Goal: Task Accomplishment & Management: Complete application form

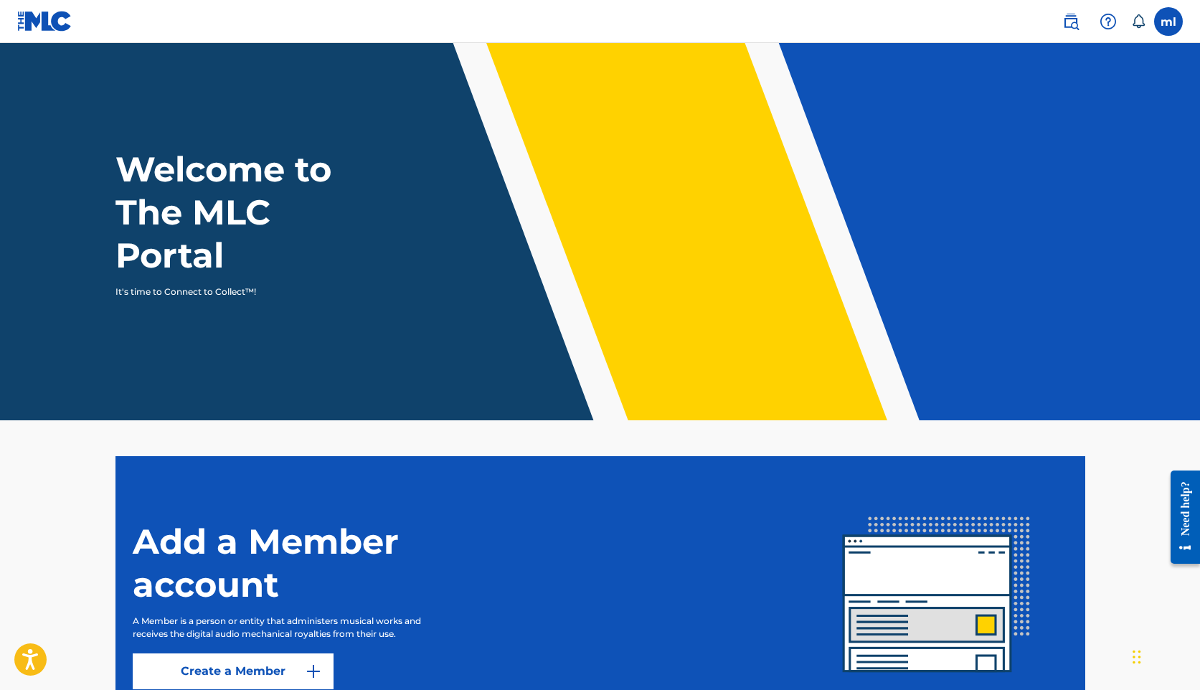
click at [1168, 28] on label at bounding box center [1168, 21] width 29 height 29
click at [1168, 22] on input "[PERSON_NAME] [PERSON_NAME][EMAIL_ADDRESS][DOMAIN_NAME] Notification Preference…" at bounding box center [1168, 22] width 0 height 0
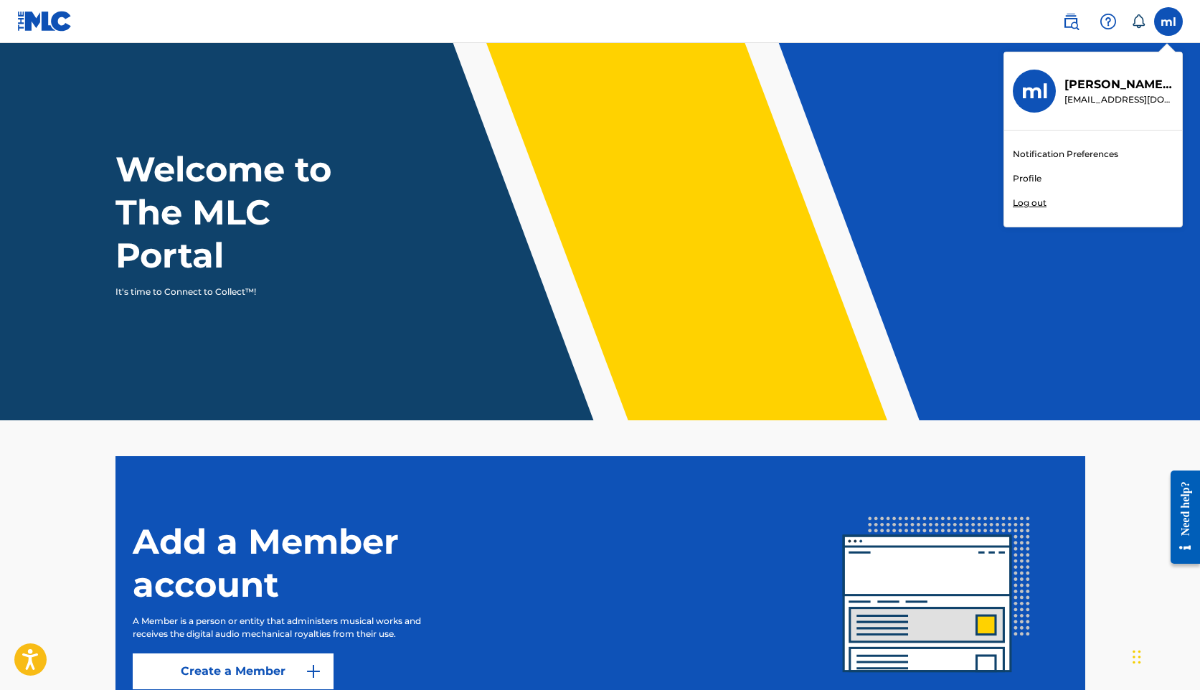
click at [1020, 180] on link "Profile" at bounding box center [1026, 178] width 29 height 13
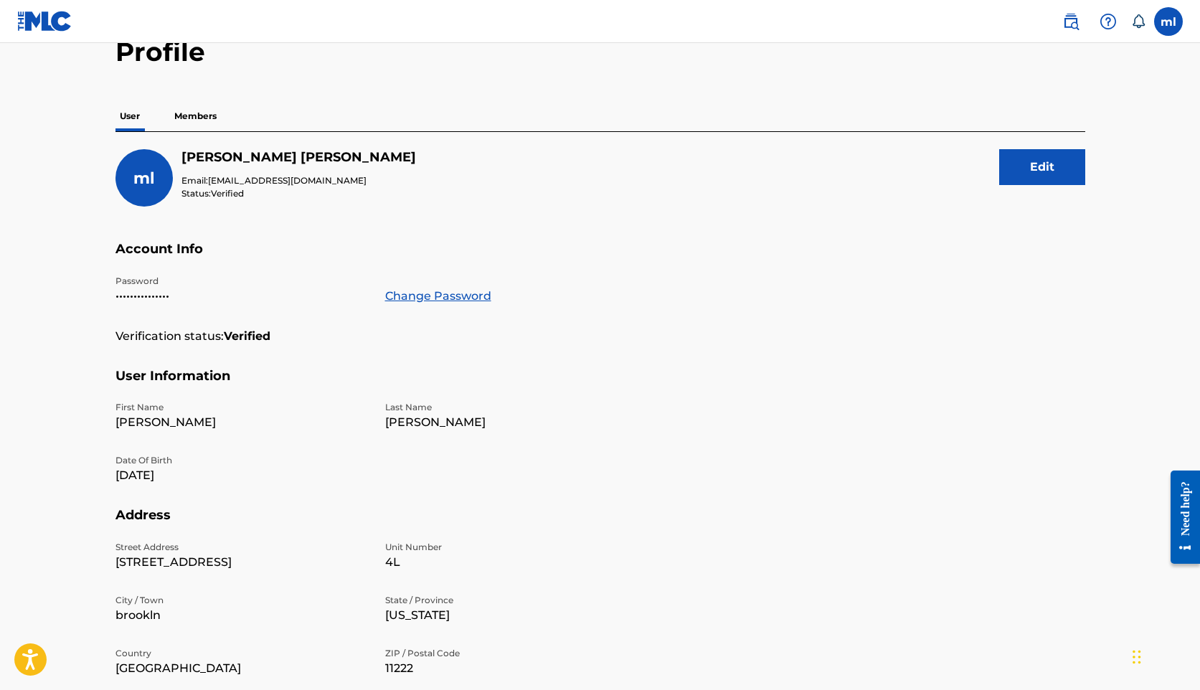
scroll to position [72, 0]
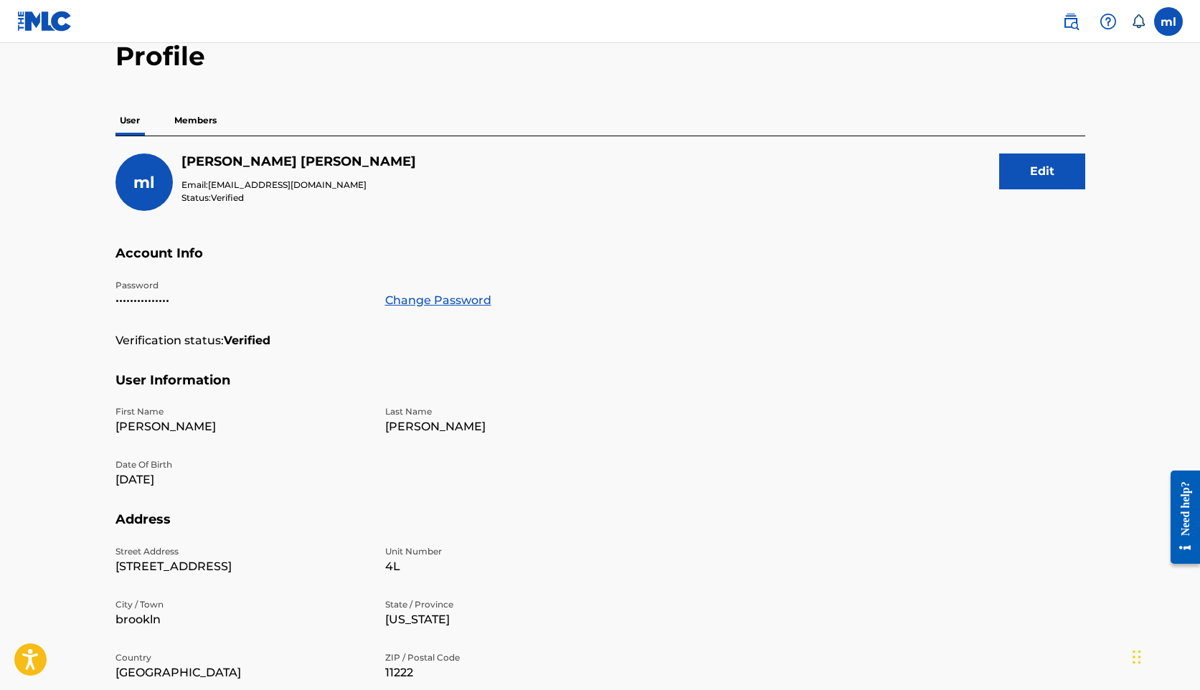
click at [201, 122] on p "Members" at bounding box center [195, 120] width 51 height 30
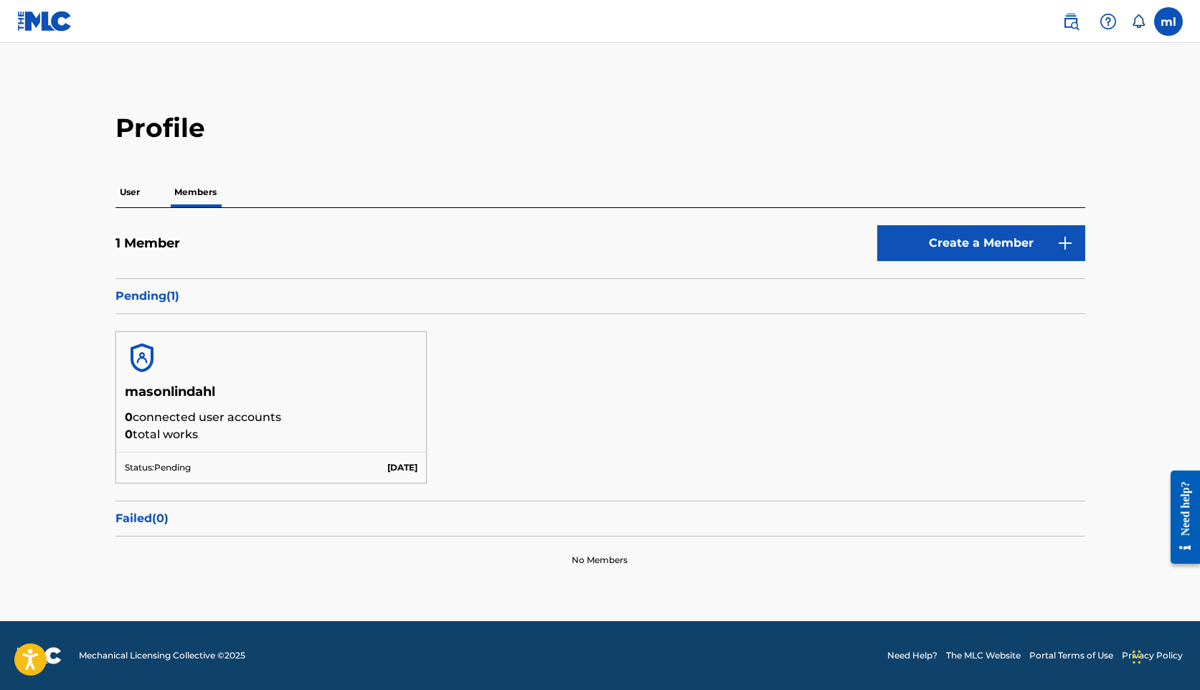
click at [1068, 28] on img at bounding box center [1070, 21] width 17 height 17
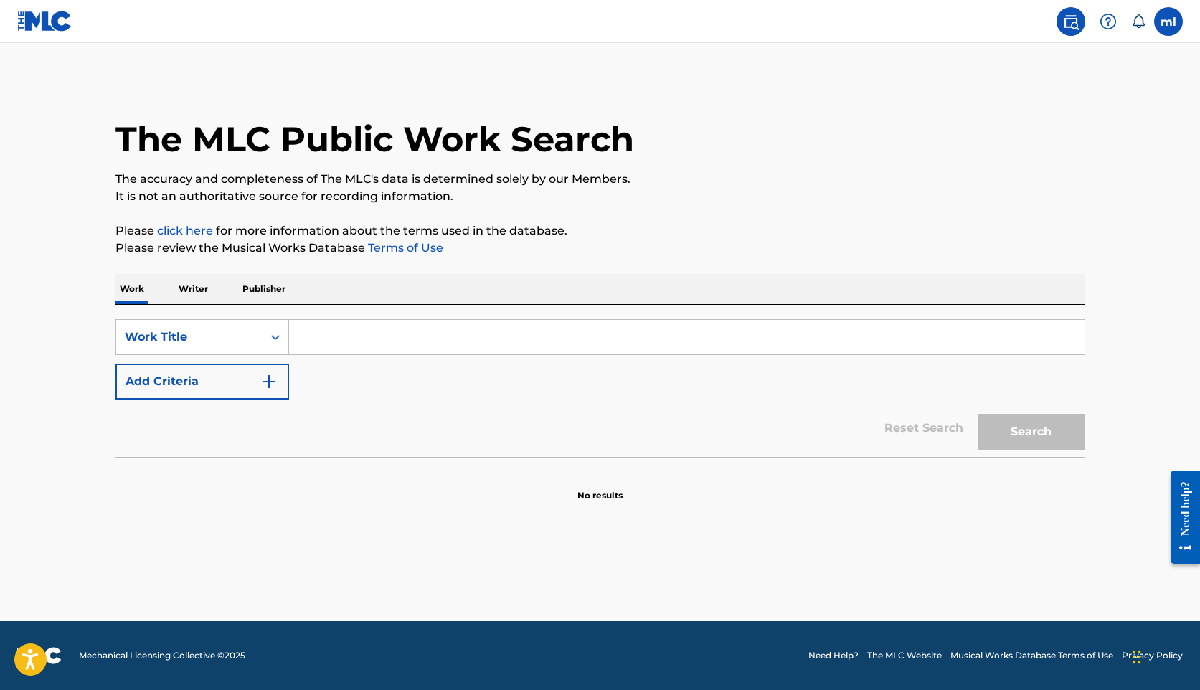
click at [194, 291] on p "Writer" at bounding box center [193, 289] width 38 height 30
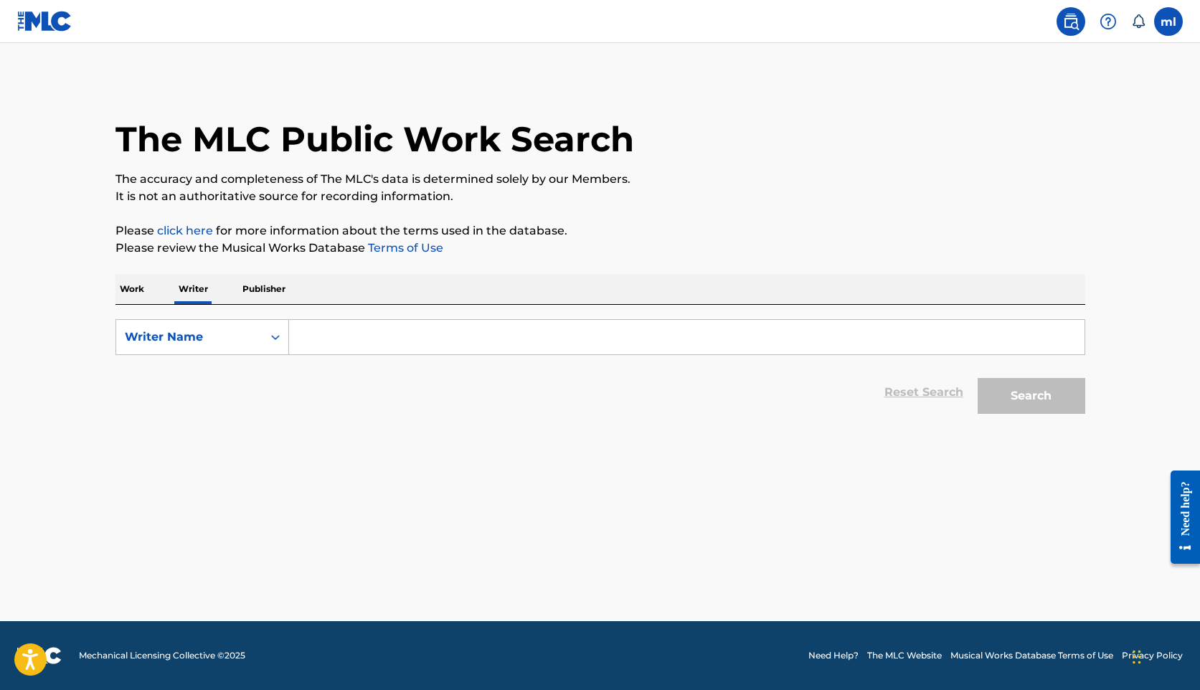
click at [325, 337] on input "Search Form" at bounding box center [686, 337] width 795 height 34
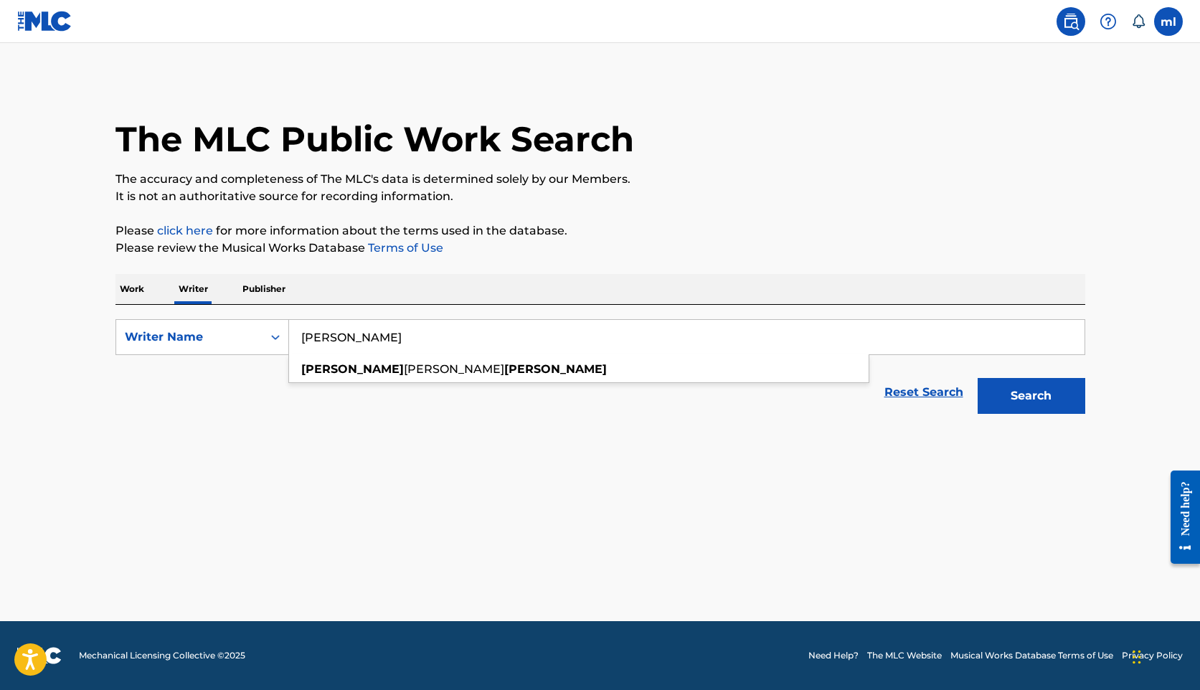
click at [977, 378] on button "Search" at bounding box center [1031, 396] width 108 height 36
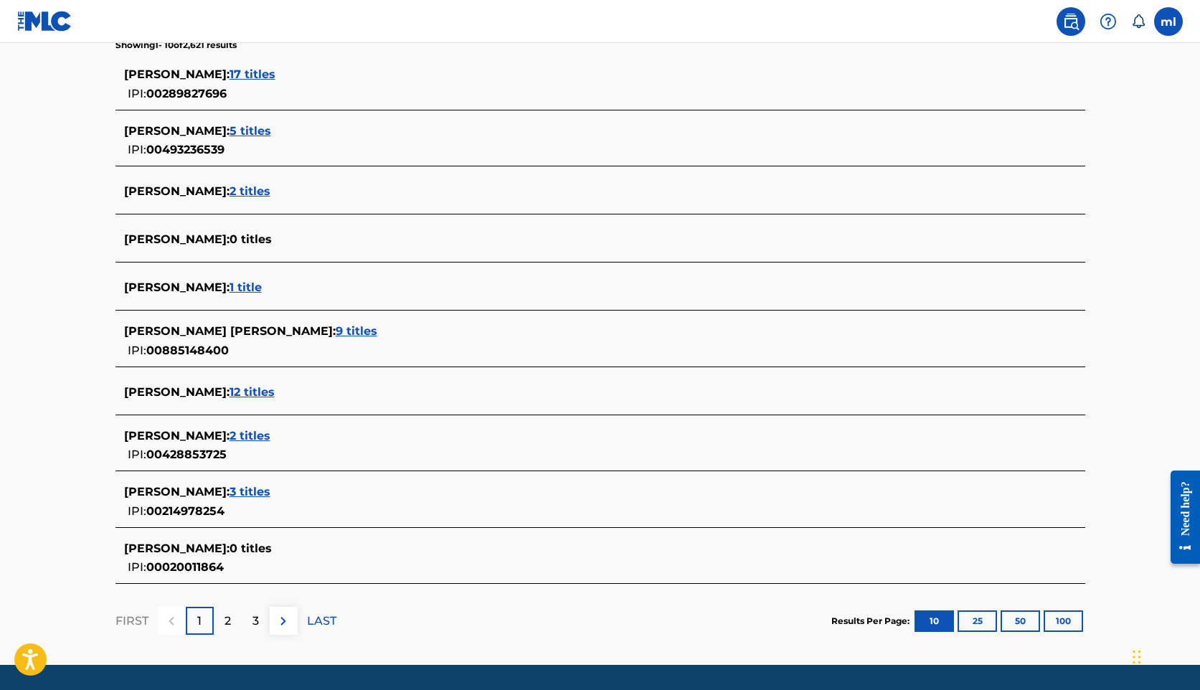
scroll to position [434, 0]
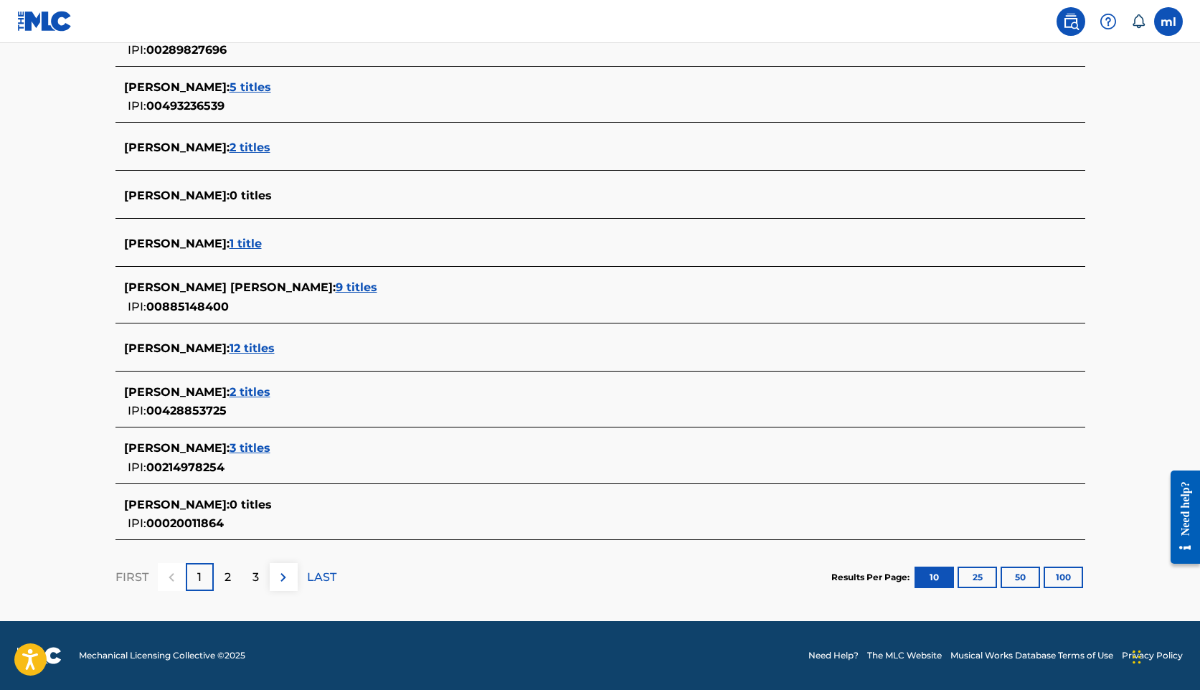
click at [222, 571] on div "2" at bounding box center [228, 577] width 28 height 28
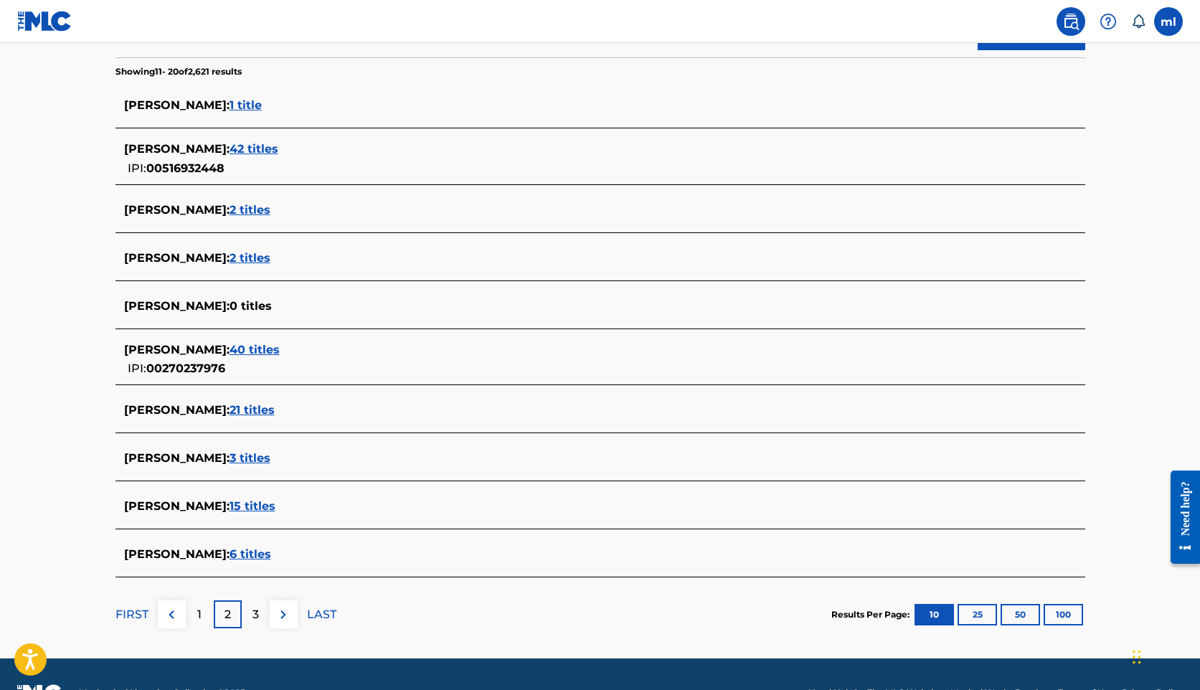
scroll to position [358, 0]
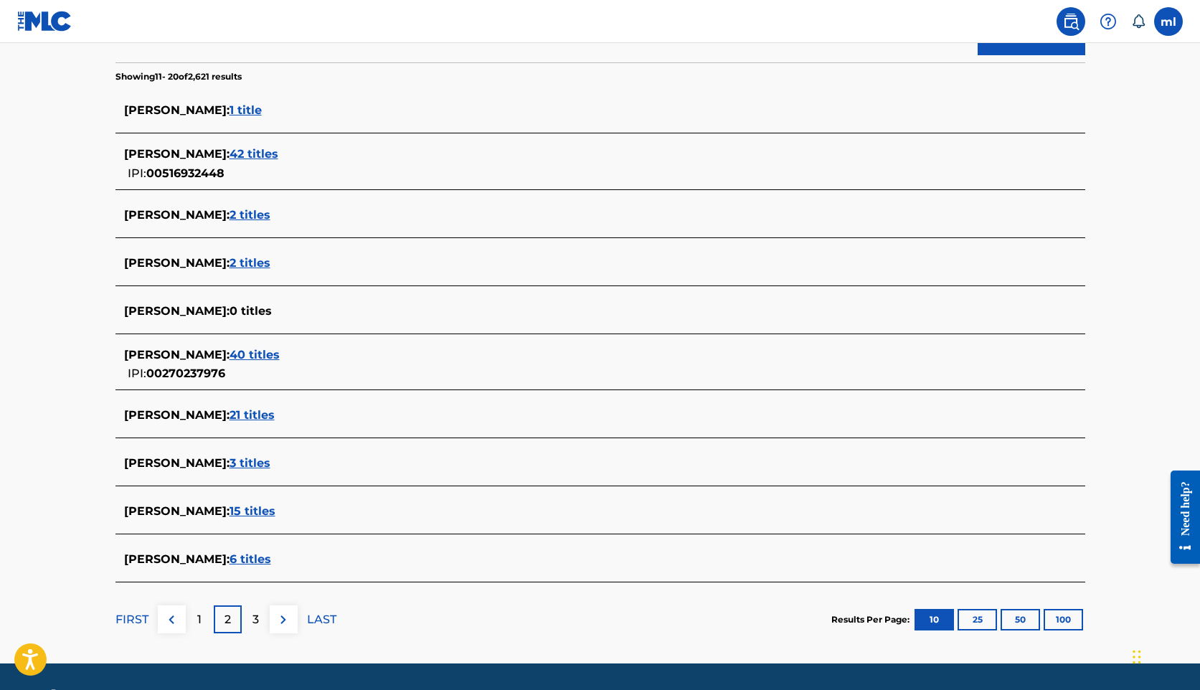
click at [255, 623] on p "3" at bounding box center [255, 619] width 6 height 17
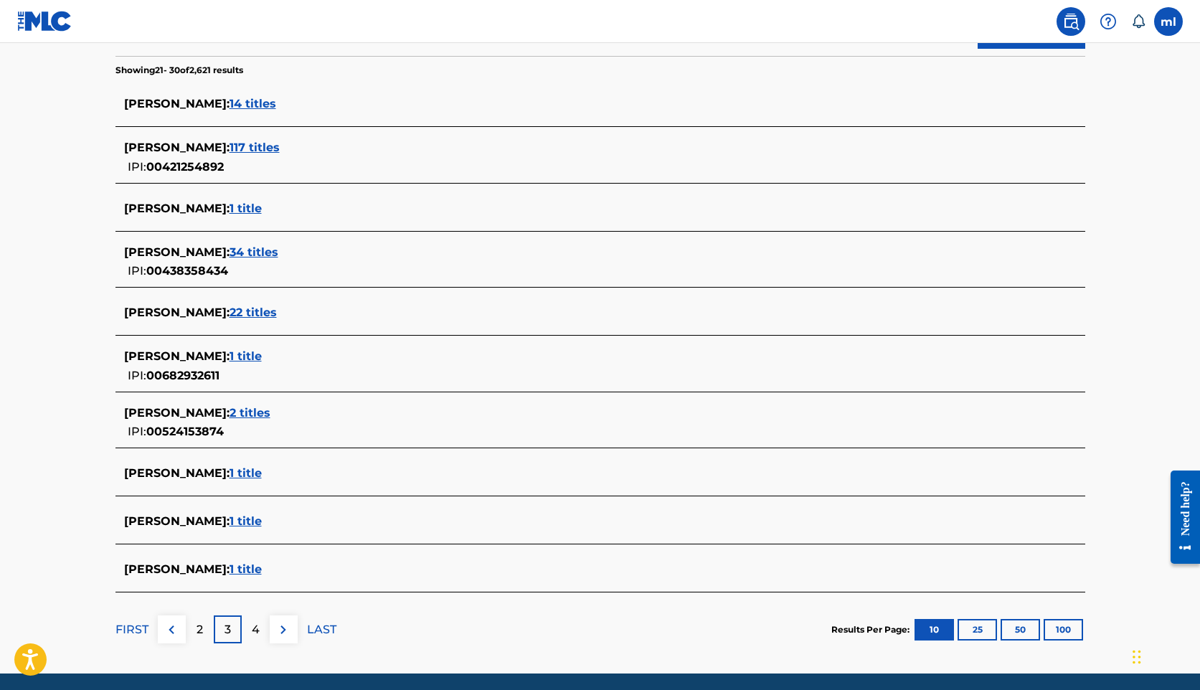
scroll to position [371, 0]
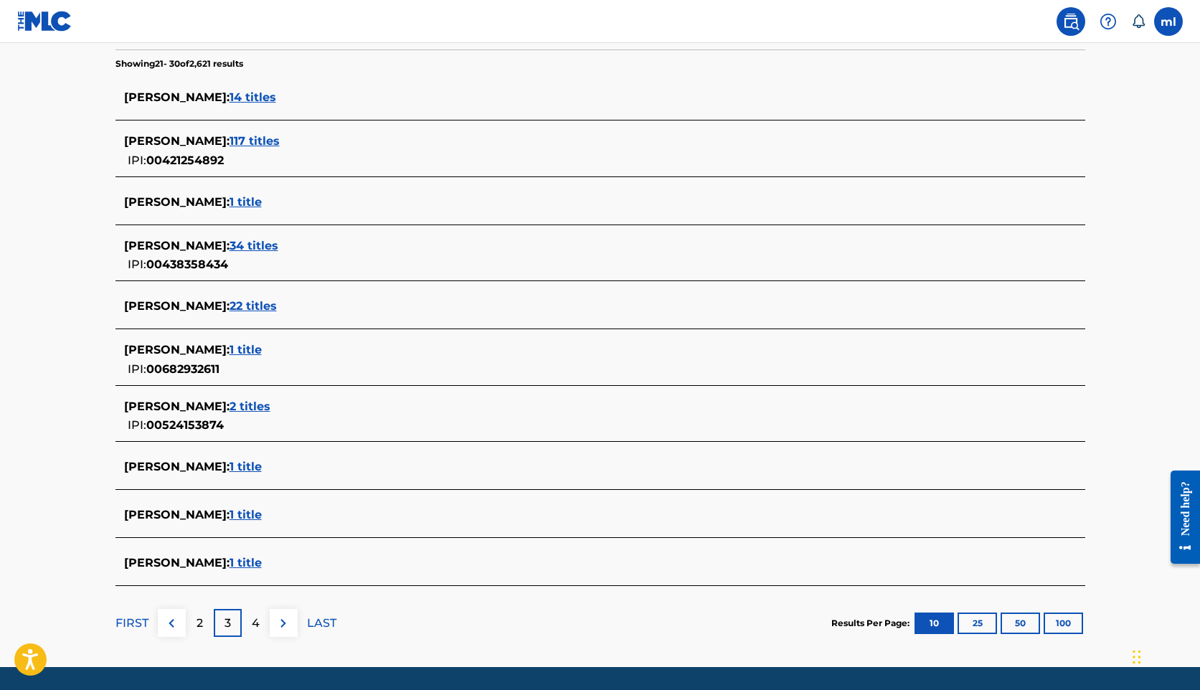
click at [259, 617] on div "4" at bounding box center [256, 623] width 28 height 28
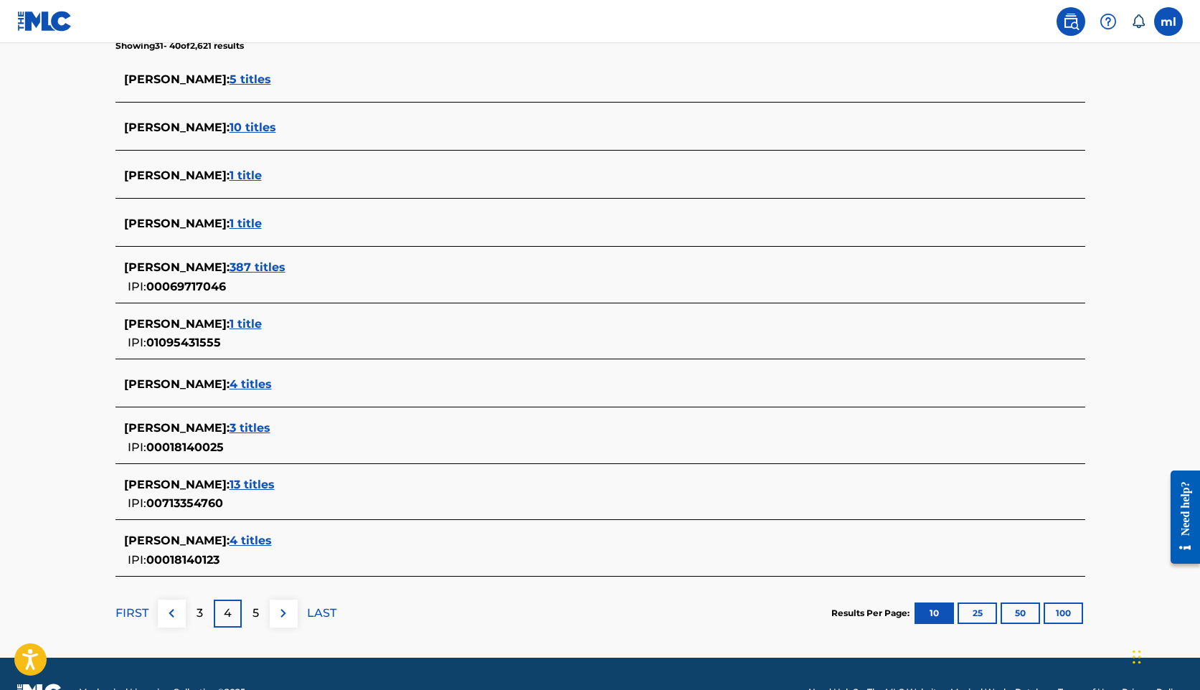
scroll to position [389, 0]
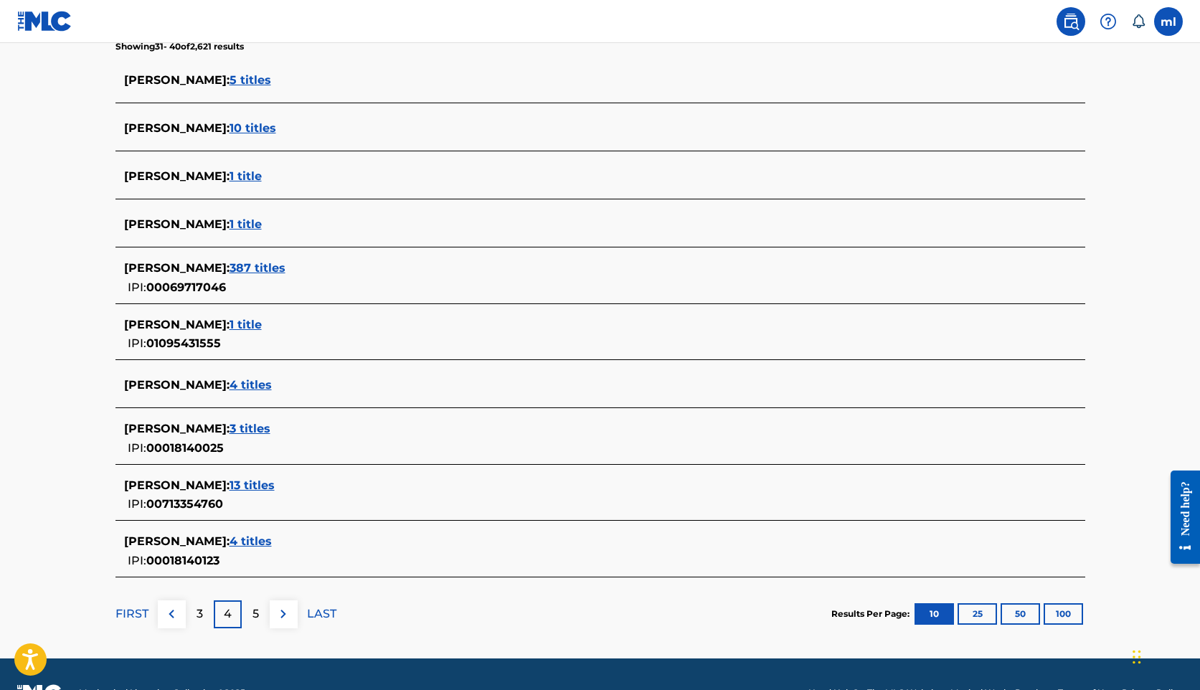
click at [257, 613] on p "5" at bounding box center [255, 613] width 6 height 17
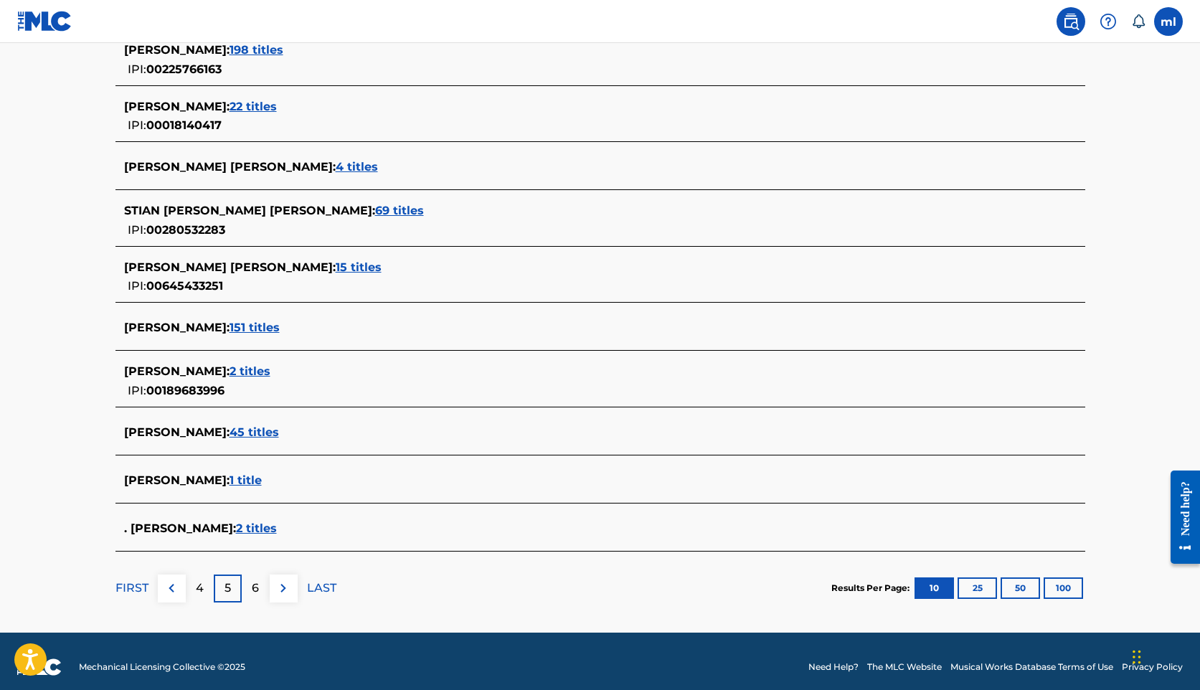
scroll to position [414, 0]
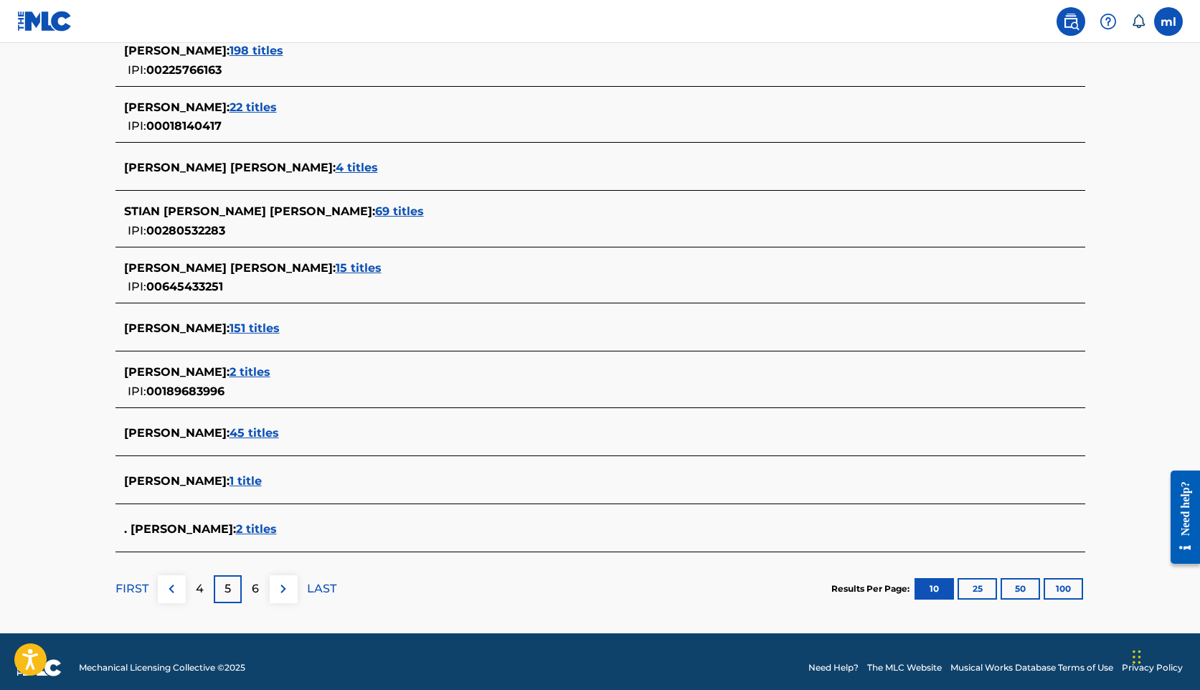
click at [260, 590] on div "6" at bounding box center [256, 589] width 28 height 28
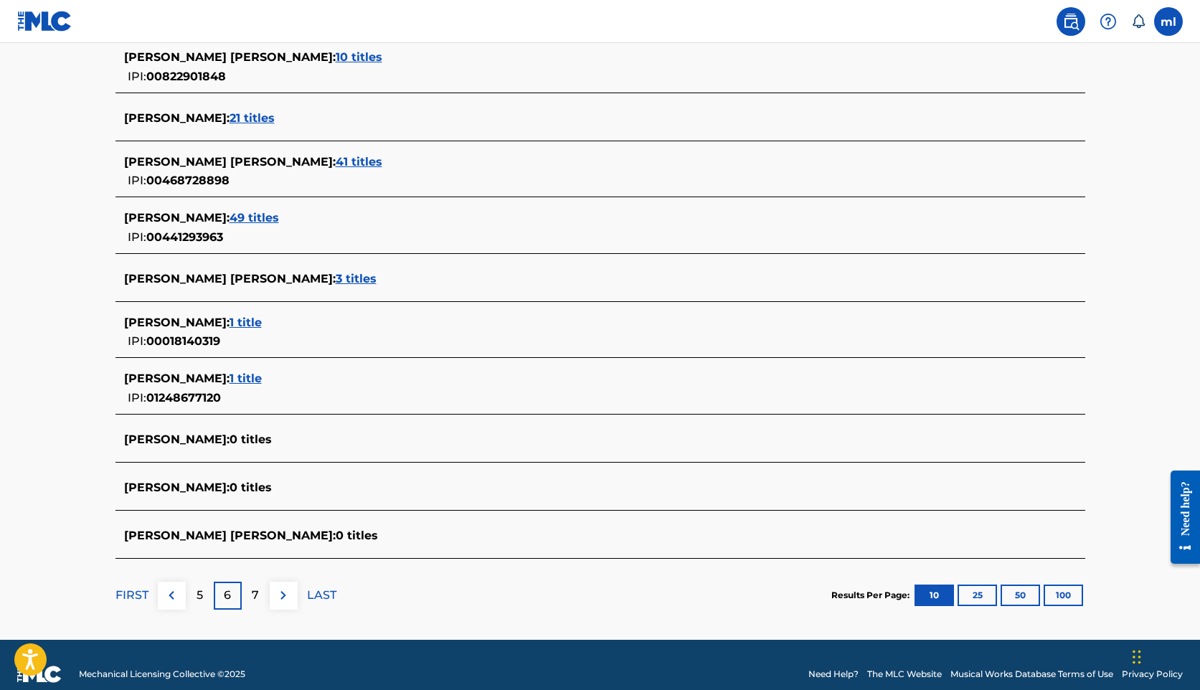
scroll to position [410, 0]
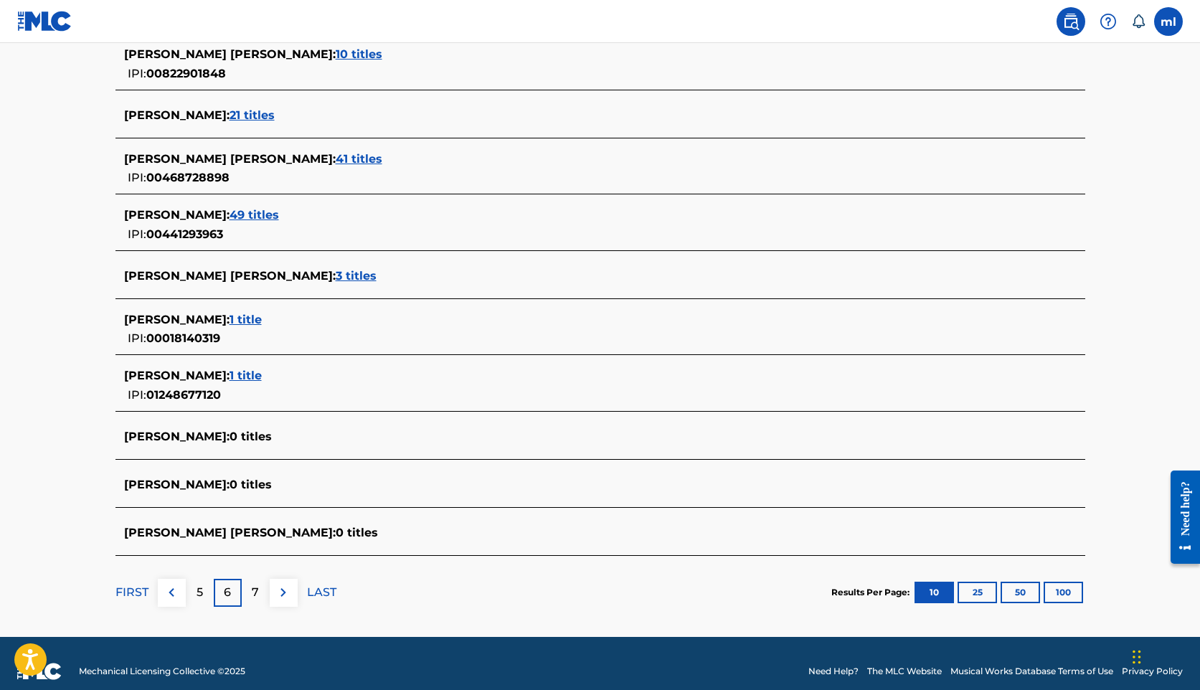
click at [252, 593] on p "7" at bounding box center [255, 592] width 7 height 17
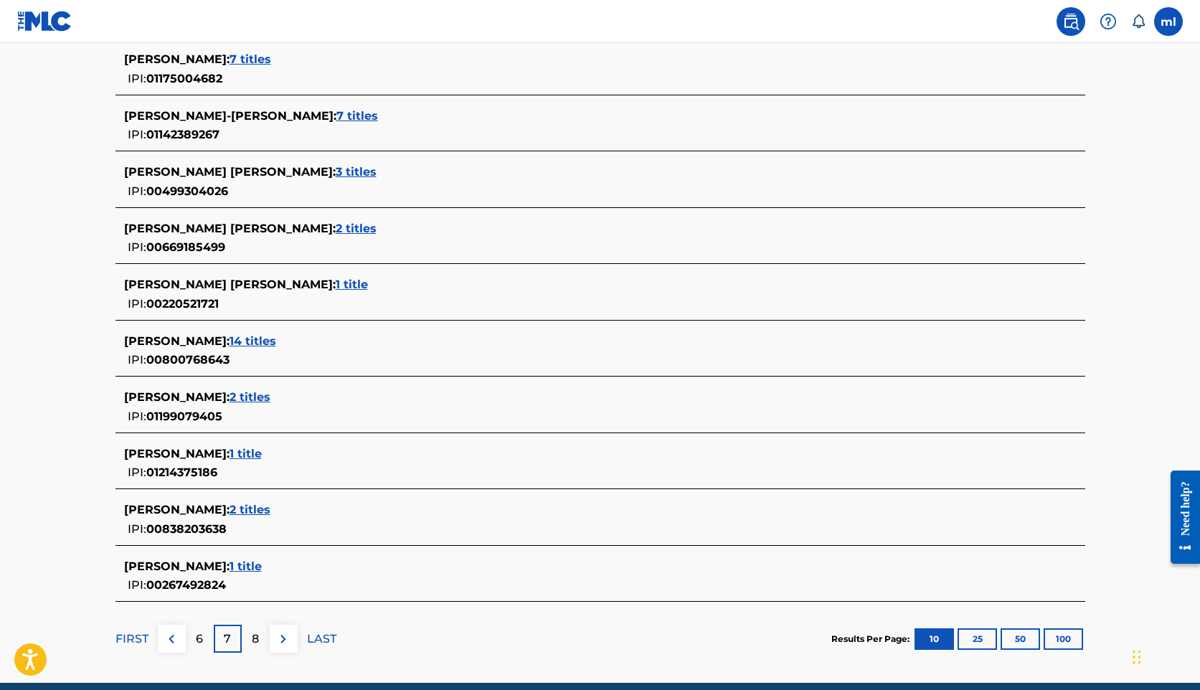
scroll to position [467, 0]
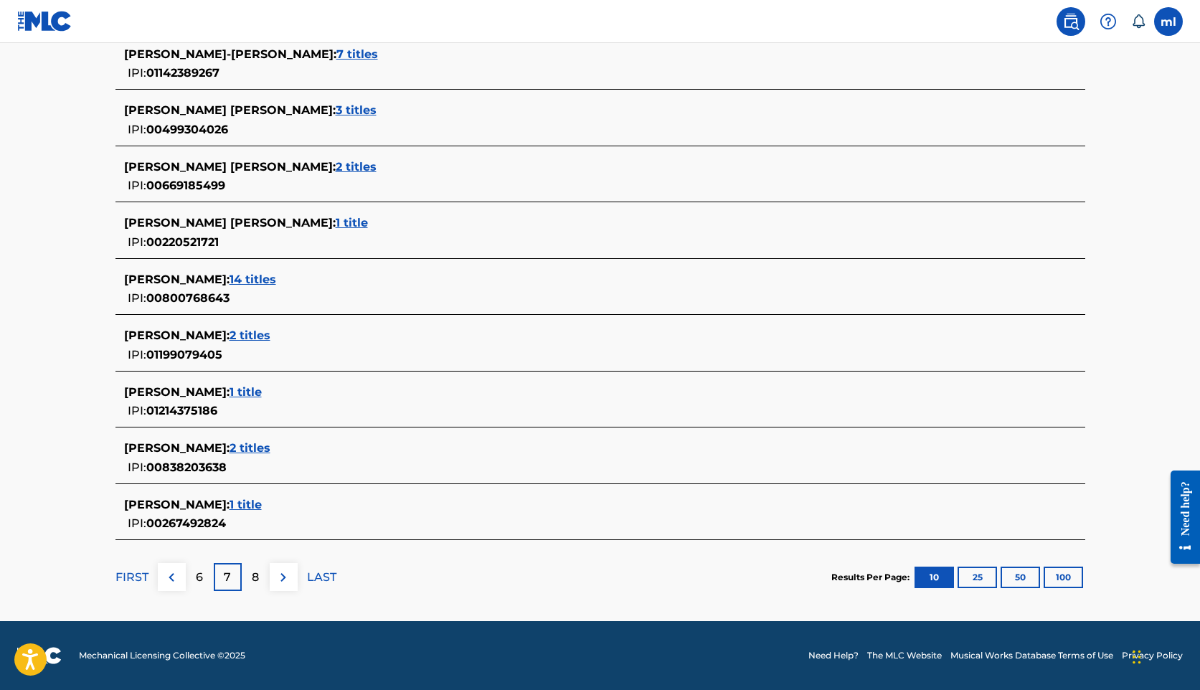
click at [260, 574] on div "8" at bounding box center [256, 577] width 28 height 28
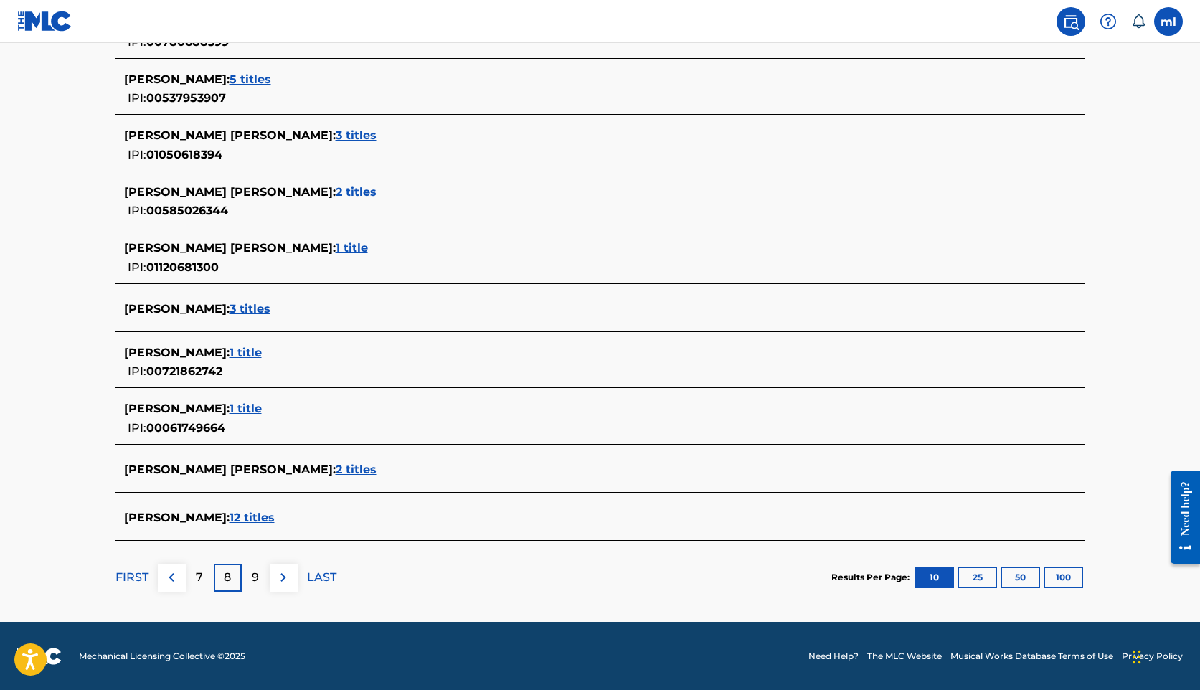
scroll to position [0, 0]
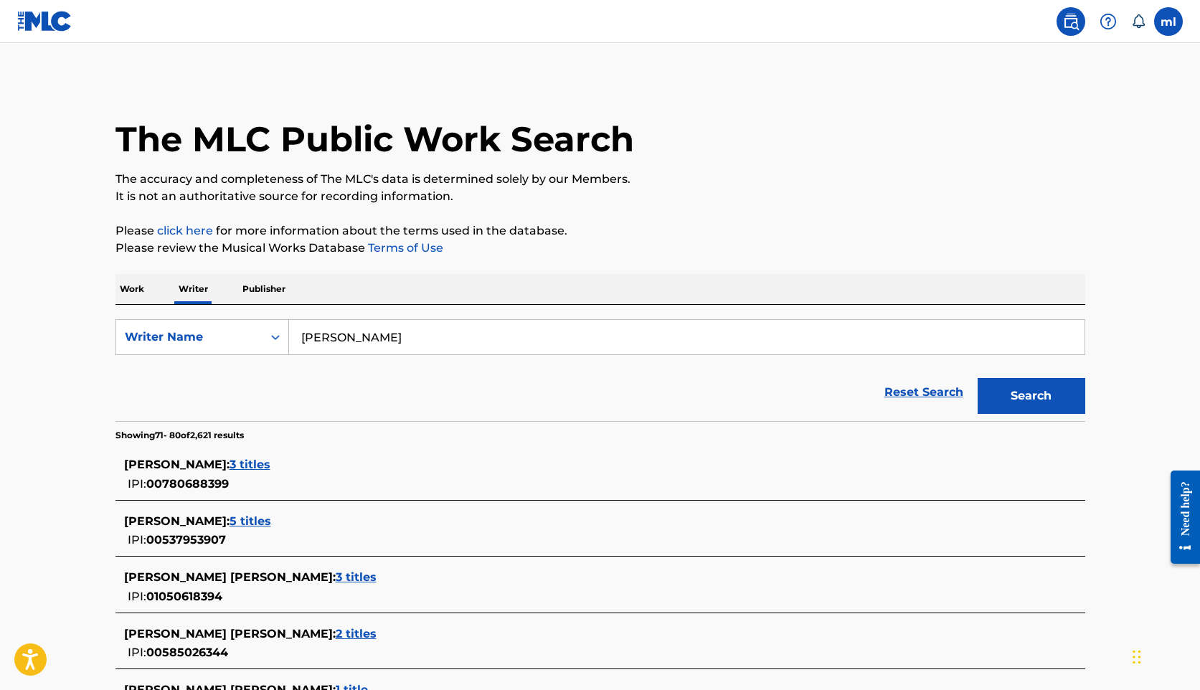
click at [345, 339] on input "[PERSON_NAME]" at bounding box center [686, 337] width 795 height 34
type input "[PERSON_NAME] [PERSON_NAME]"
click at [977, 378] on button "Search" at bounding box center [1031, 396] width 108 height 36
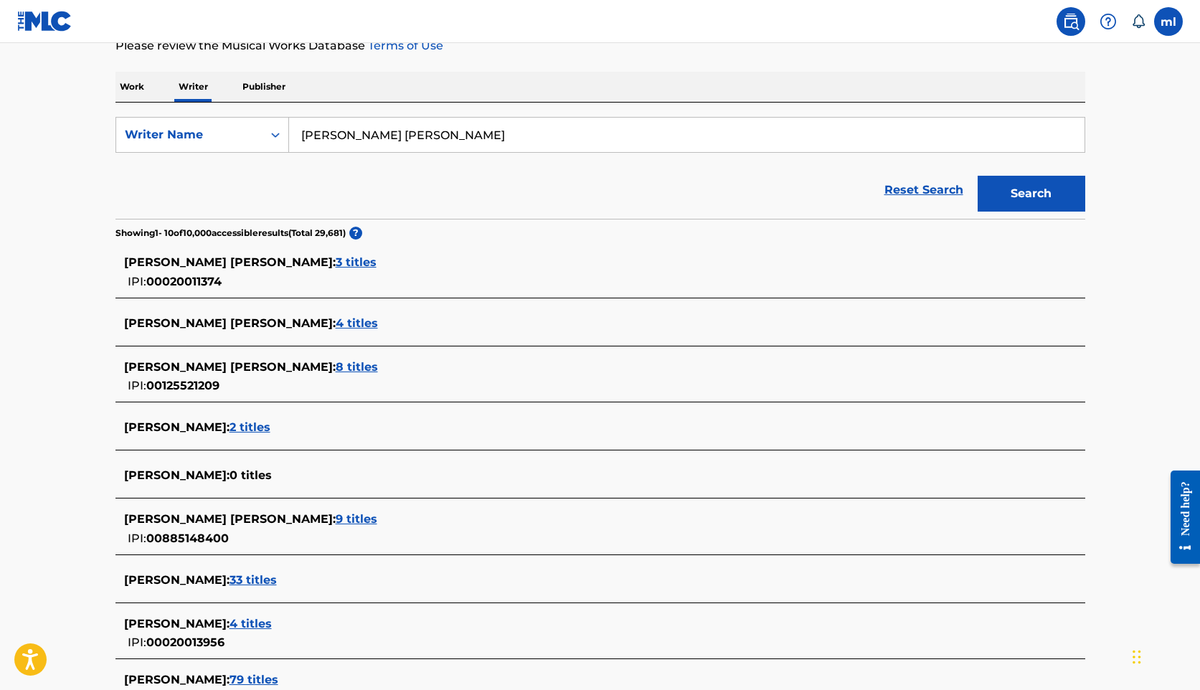
scroll to position [204, 0]
click at [336, 516] on span "9 titles" at bounding box center [357, 518] width 42 height 14
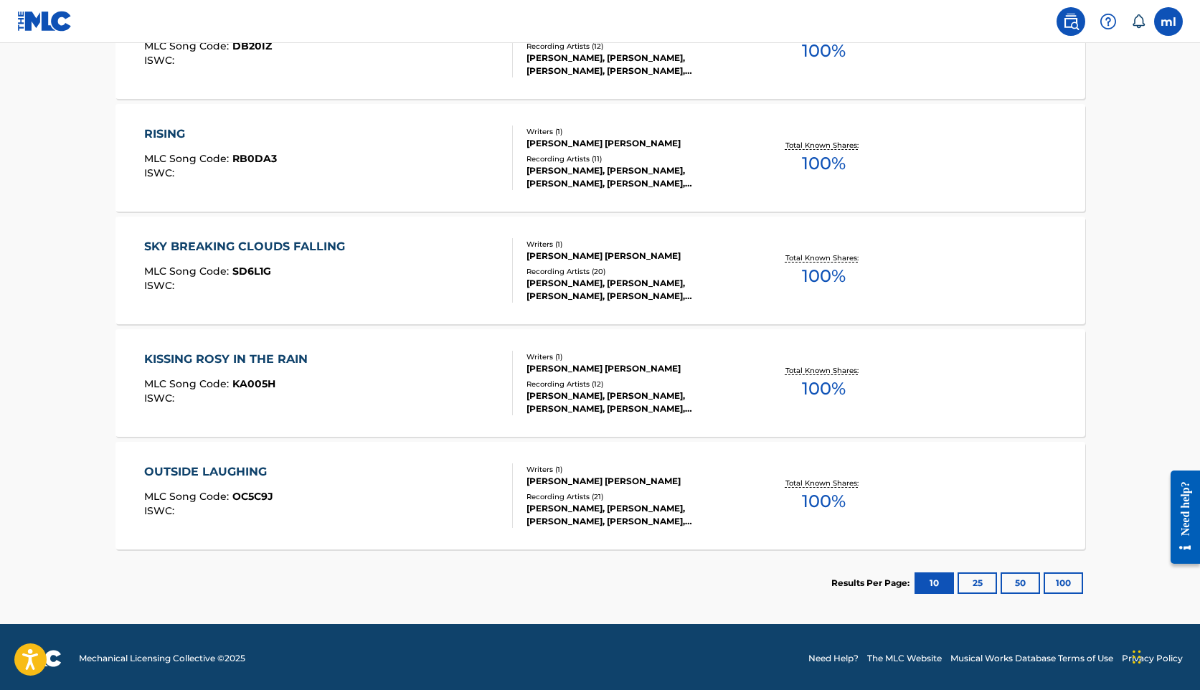
scroll to position [946, 0]
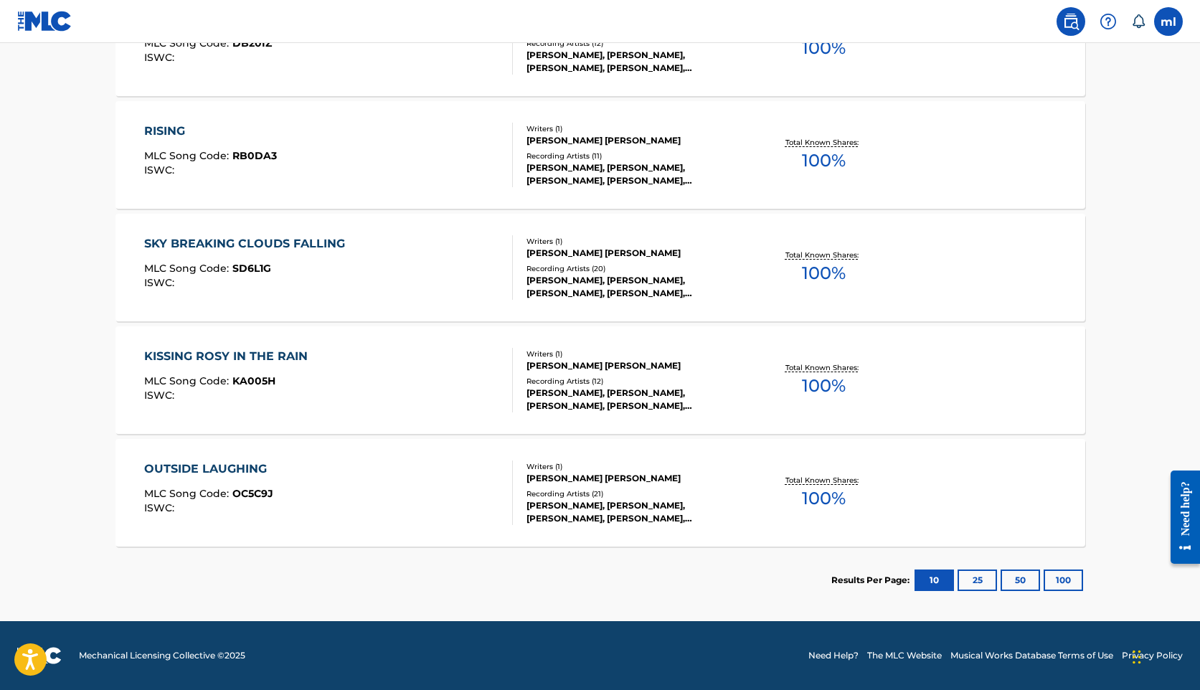
click at [965, 578] on button "25" at bounding box center [976, 580] width 39 height 22
click at [1013, 579] on button "50" at bounding box center [1019, 580] width 39 height 22
click at [1063, 579] on button "100" at bounding box center [1062, 580] width 39 height 22
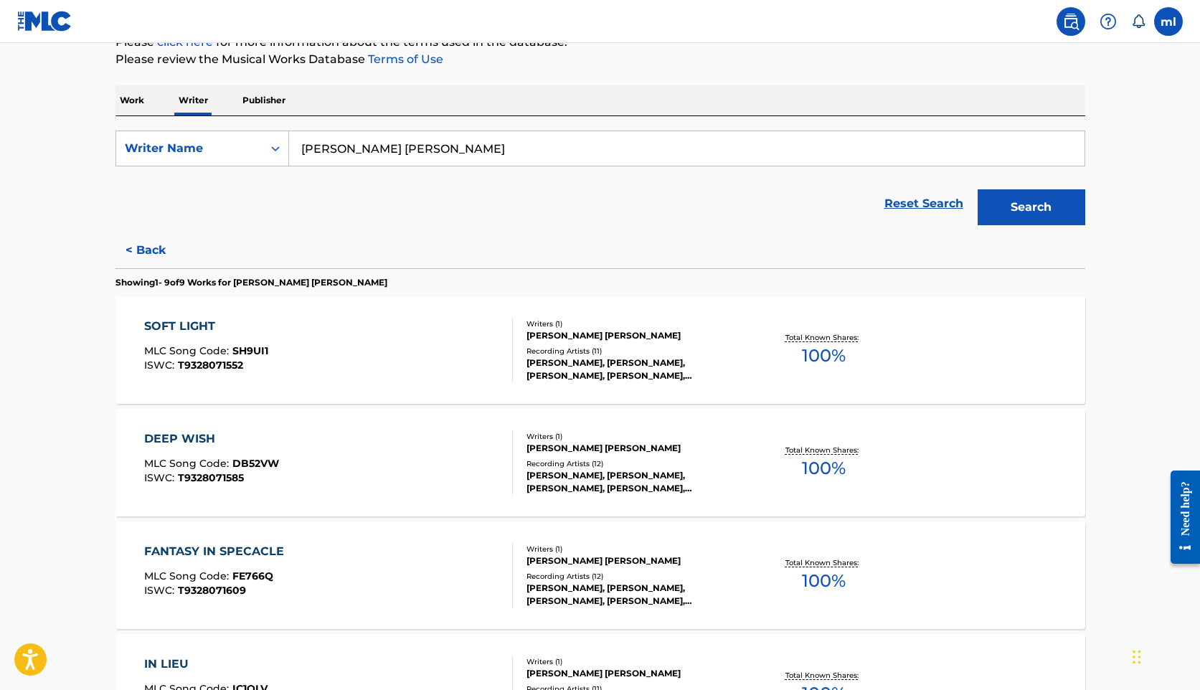
scroll to position [0, 0]
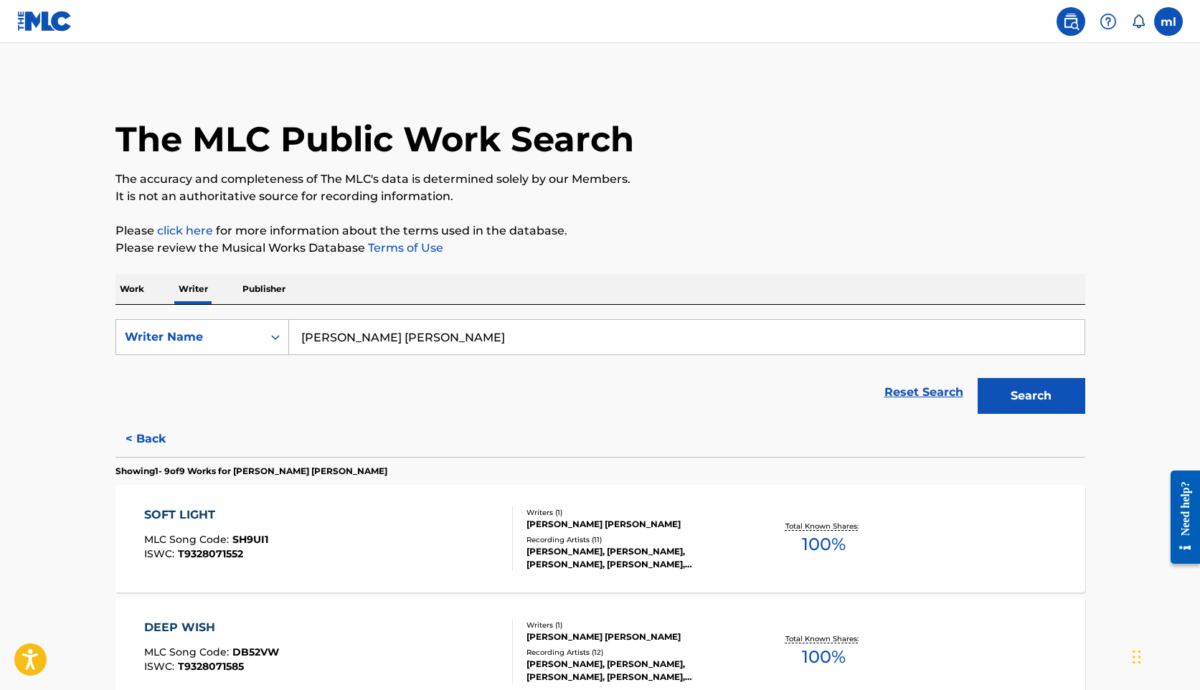
click at [59, 22] on img at bounding box center [44, 21] width 55 height 21
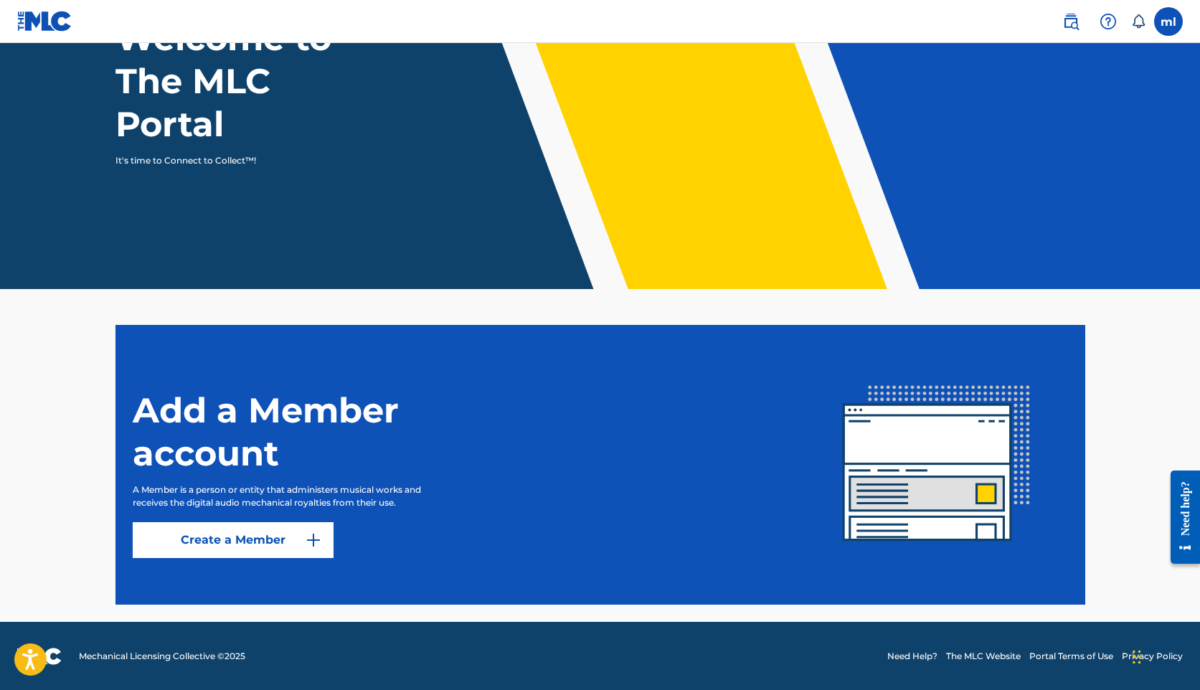
scroll to position [132, 0]
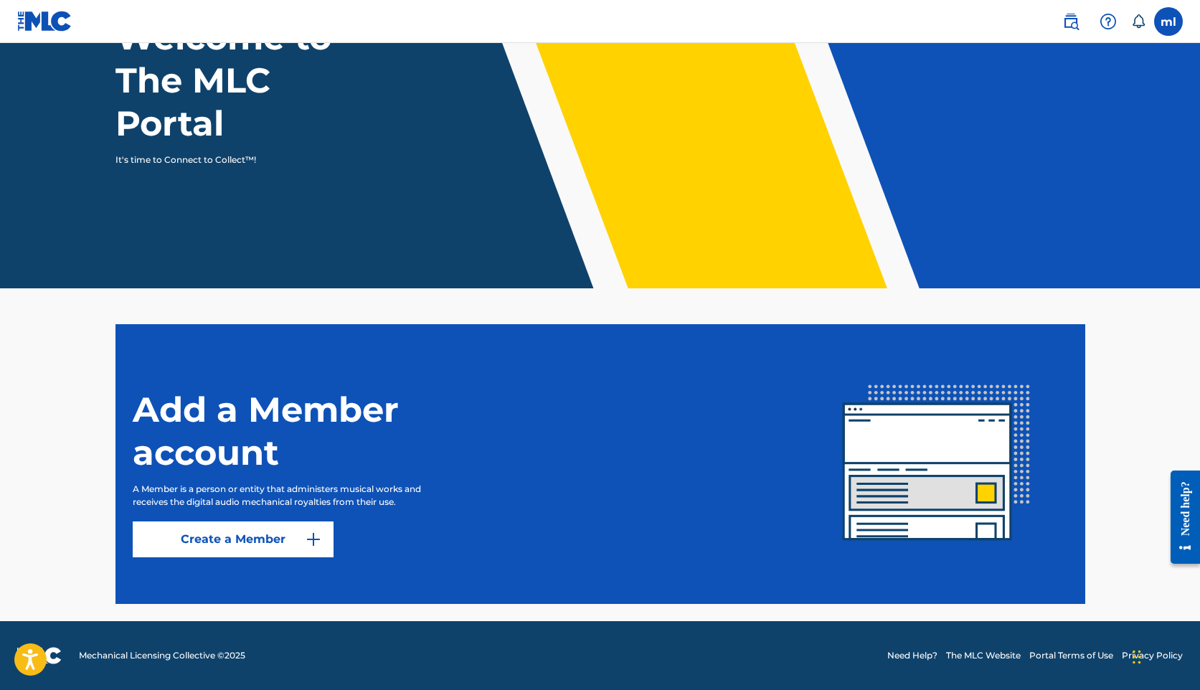
click at [272, 546] on link "Create a Member" at bounding box center [233, 539] width 201 height 36
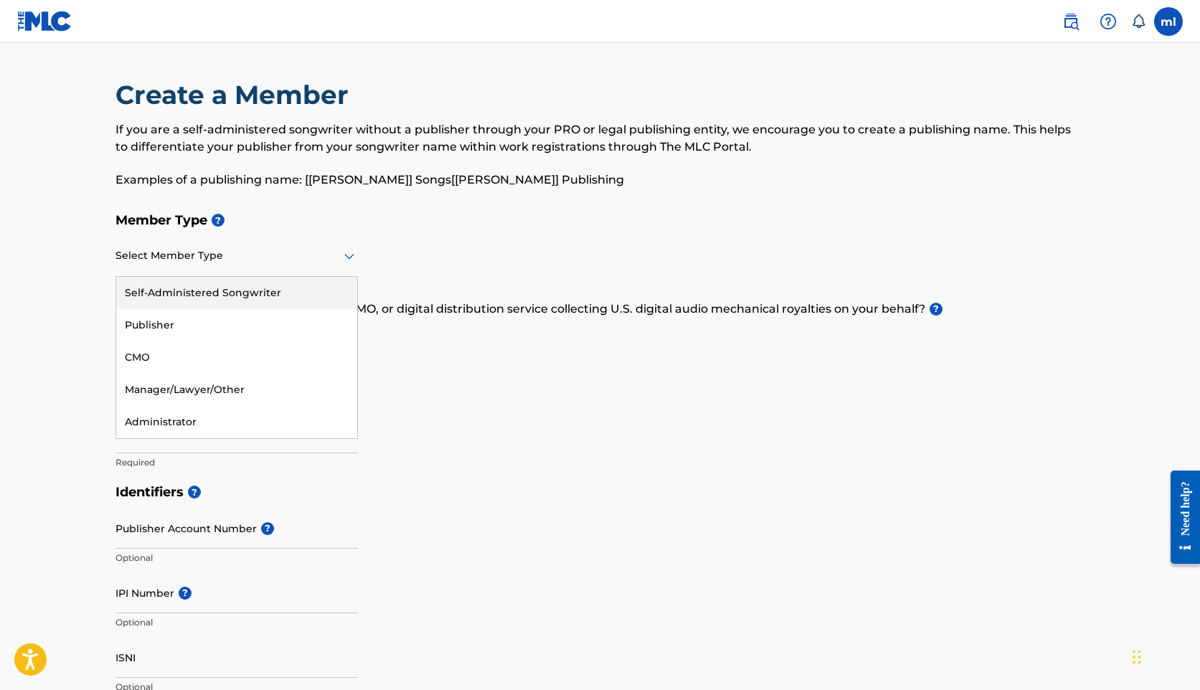
click at [255, 260] on div at bounding box center [236, 256] width 242 height 18
click at [69, 167] on main "Create a Member If you are a self-administered songwriter without a publisher t…" at bounding box center [600, 687] width 1200 height 1288
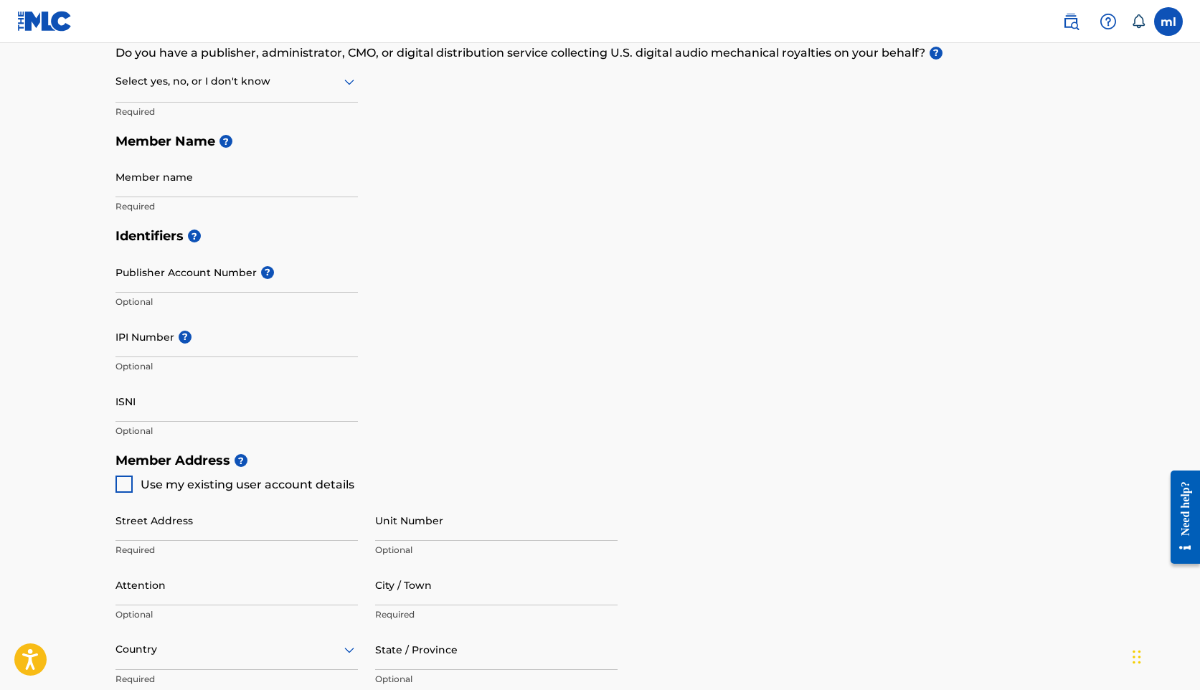
scroll to position [304, 0]
